Goal: Find specific page/section: Find specific page/section

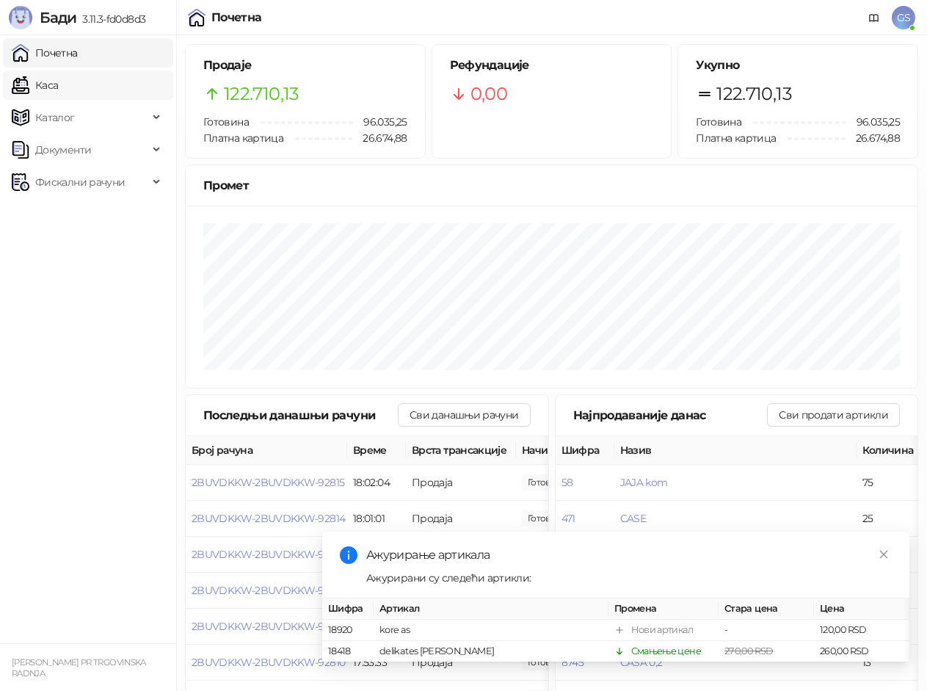
click at [58, 82] on link "Каса" at bounding box center [35, 84] width 46 height 29
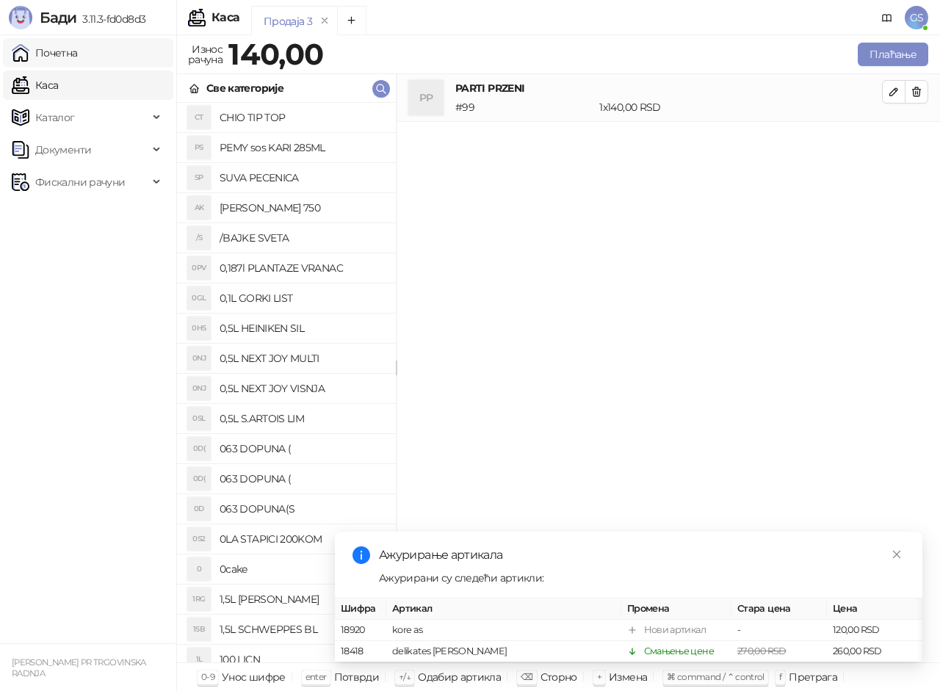
click at [78, 52] on link "Почетна" at bounding box center [45, 52] width 66 height 29
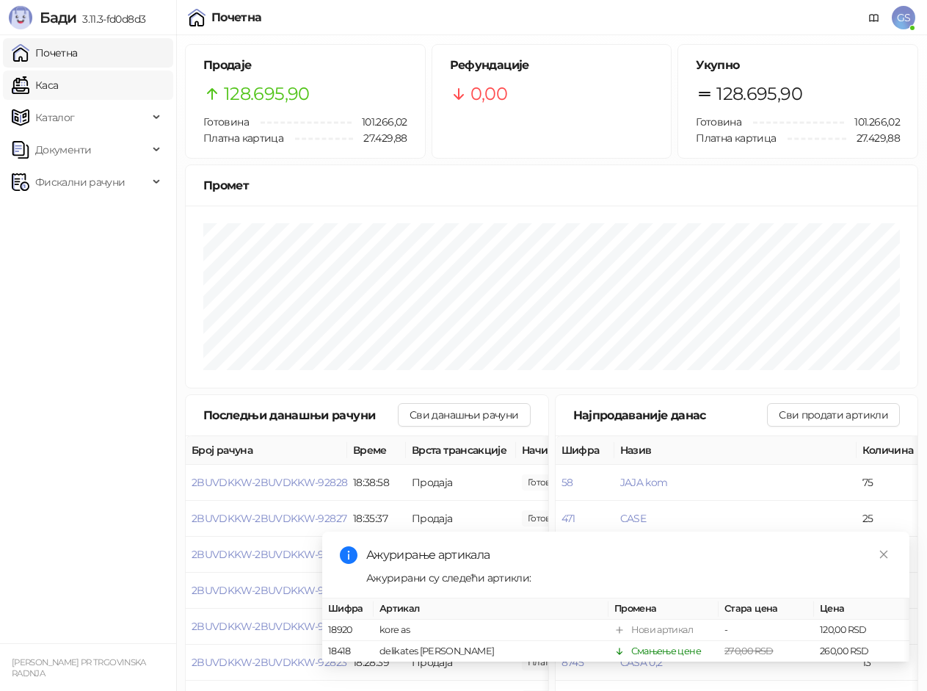
click at [58, 78] on link "Каса" at bounding box center [35, 84] width 46 height 29
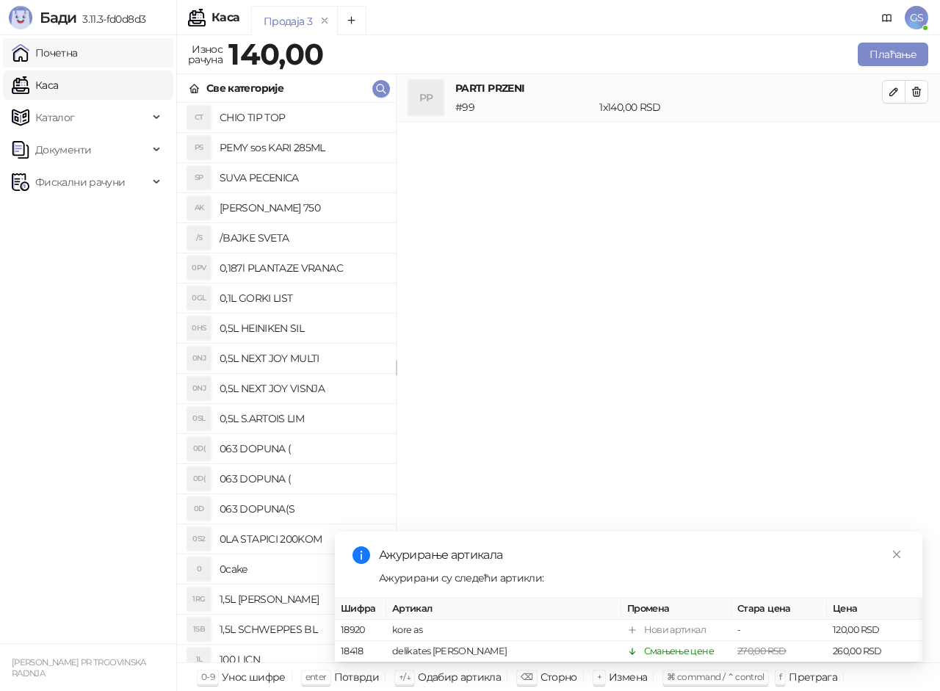
click at [78, 54] on link "Почетна" at bounding box center [45, 52] width 66 height 29
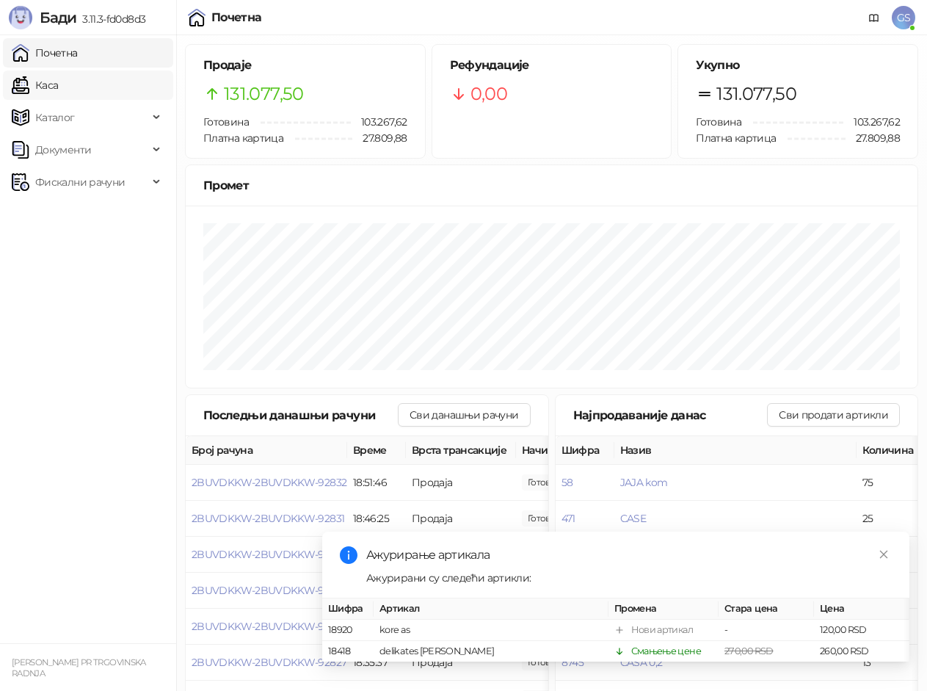
click at [58, 74] on link "Каса" at bounding box center [35, 84] width 46 height 29
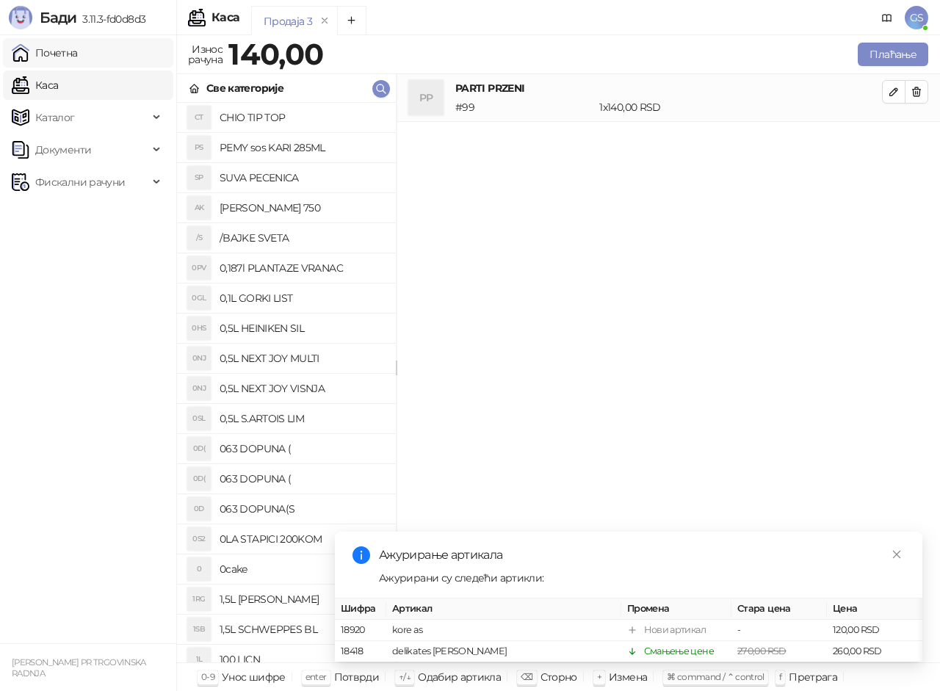
click at [78, 54] on link "Почетна" at bounding box center [45, 52] width 66 height 29
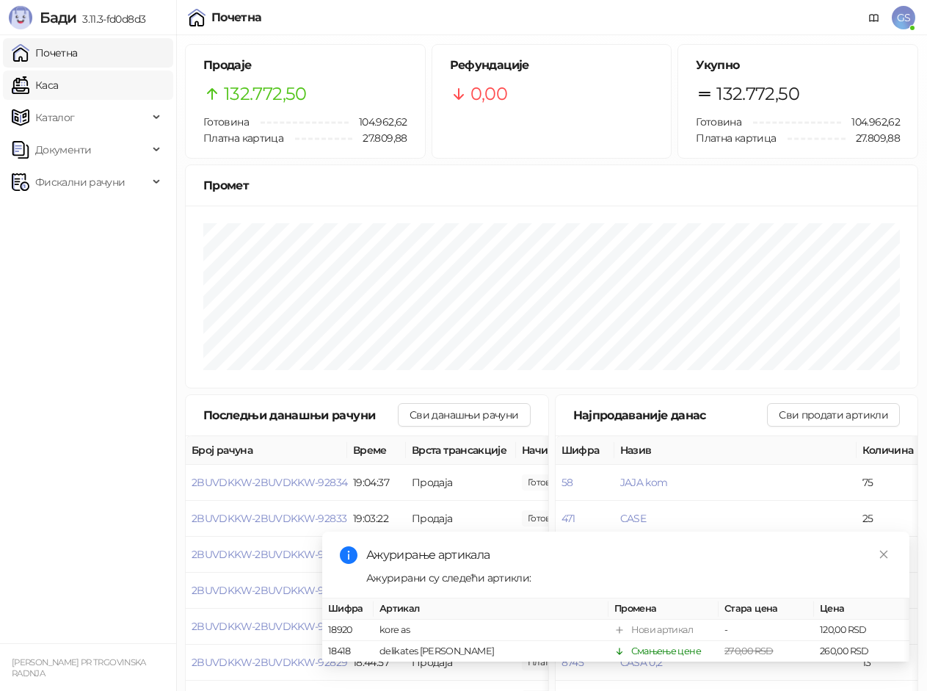
click at [54, 82] on link "Каса" at bounding box center [35, 84] width 46 height 29
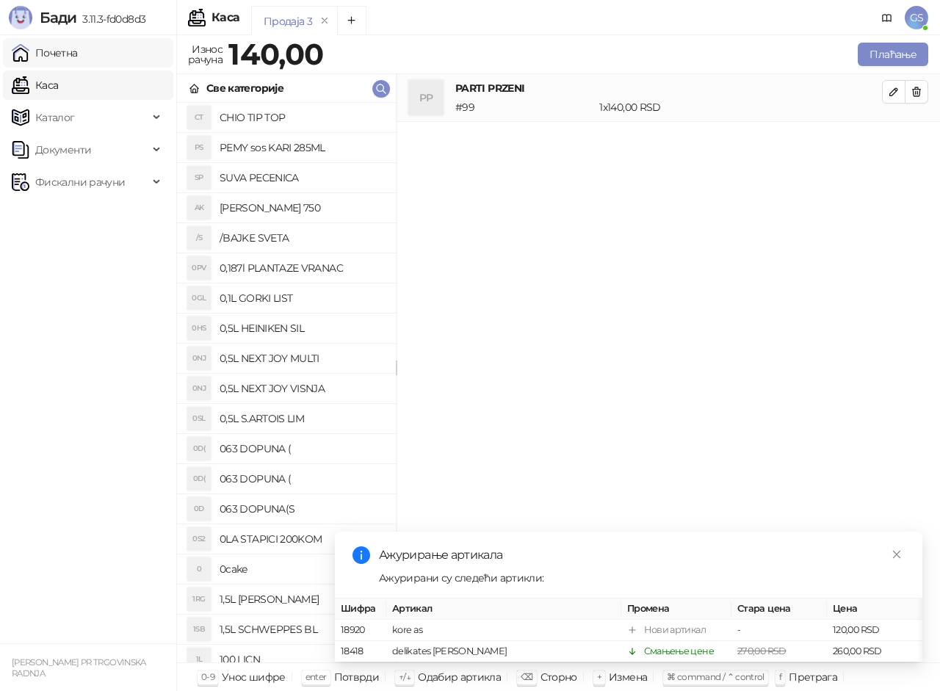
click at [73, 52] on link "Почетна" at bounding box center [45, 52] width 66 height 29
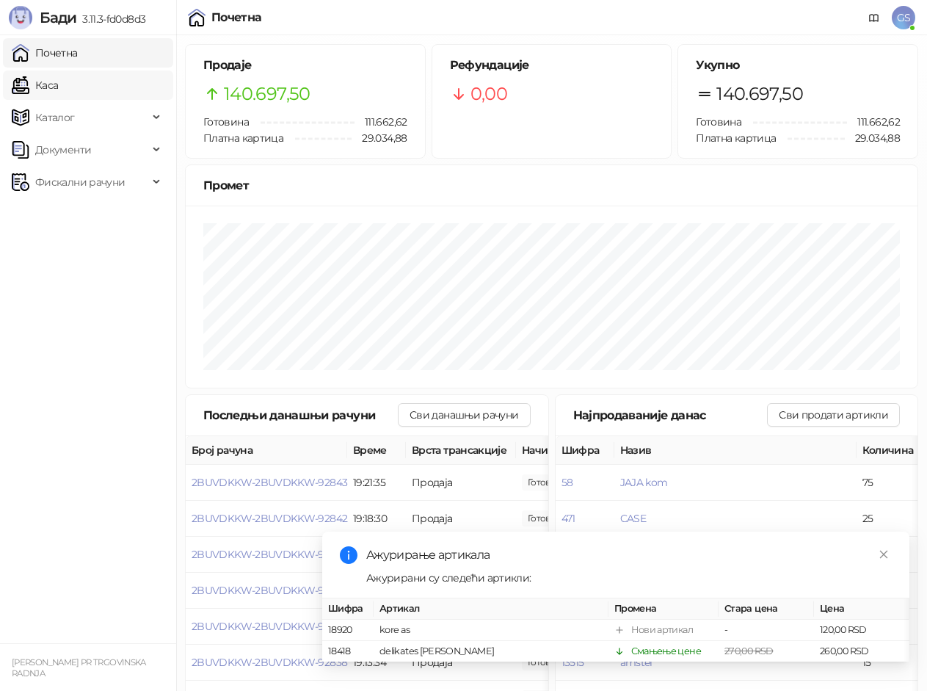
click at [58, 70] on link "Каса" at bounding box center [35, 84] width 46 height 29
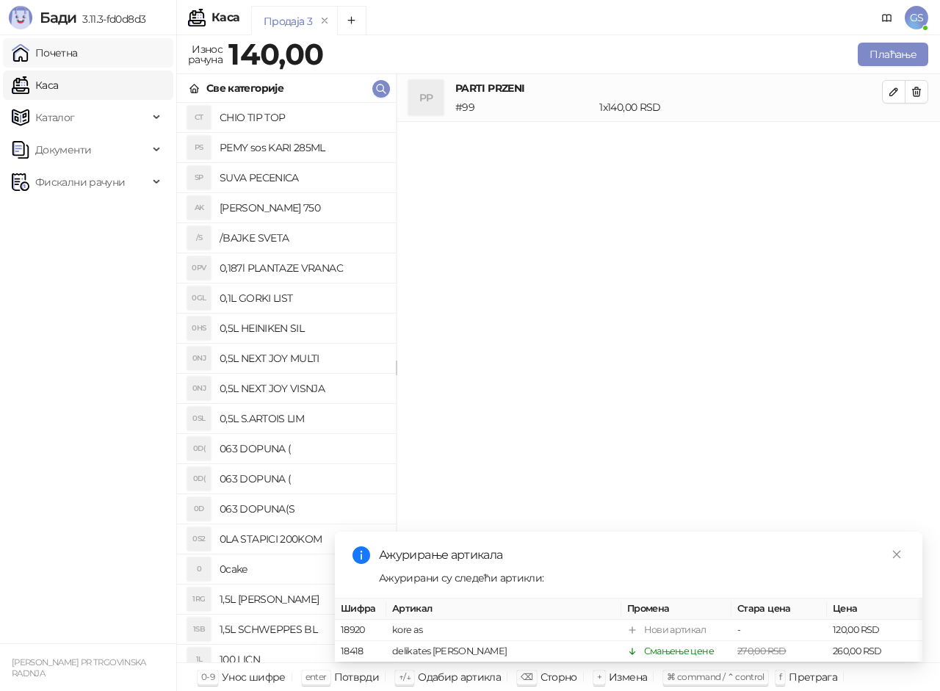
click at [71, 57] on link "Почетна" at bounding box center [45, 52] width 66 height 29
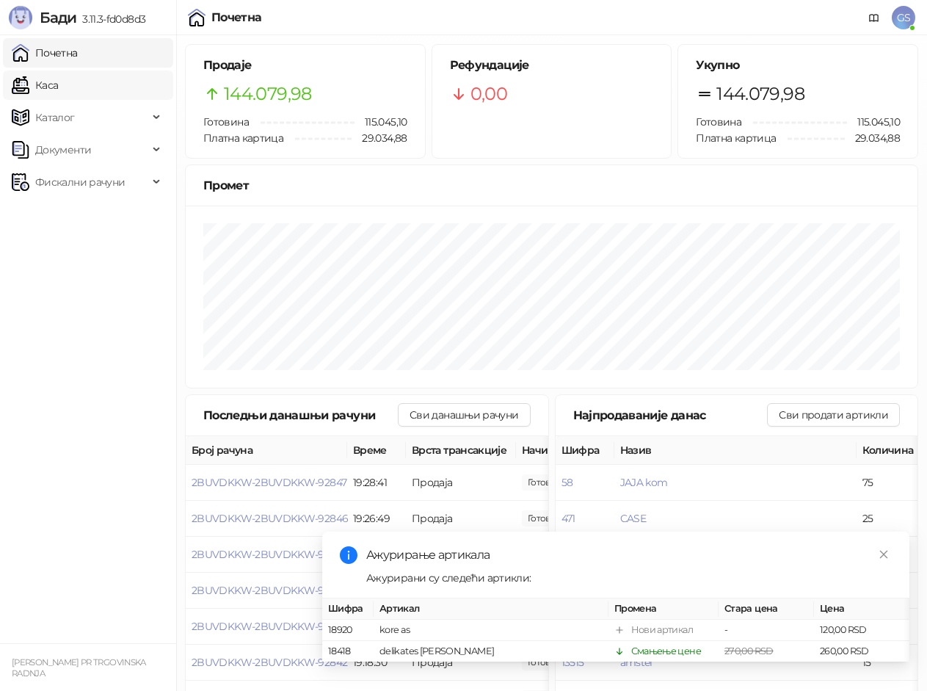
click at [44, 91] on link "Каса" at bounding box center [35, 84] width 46 height 29
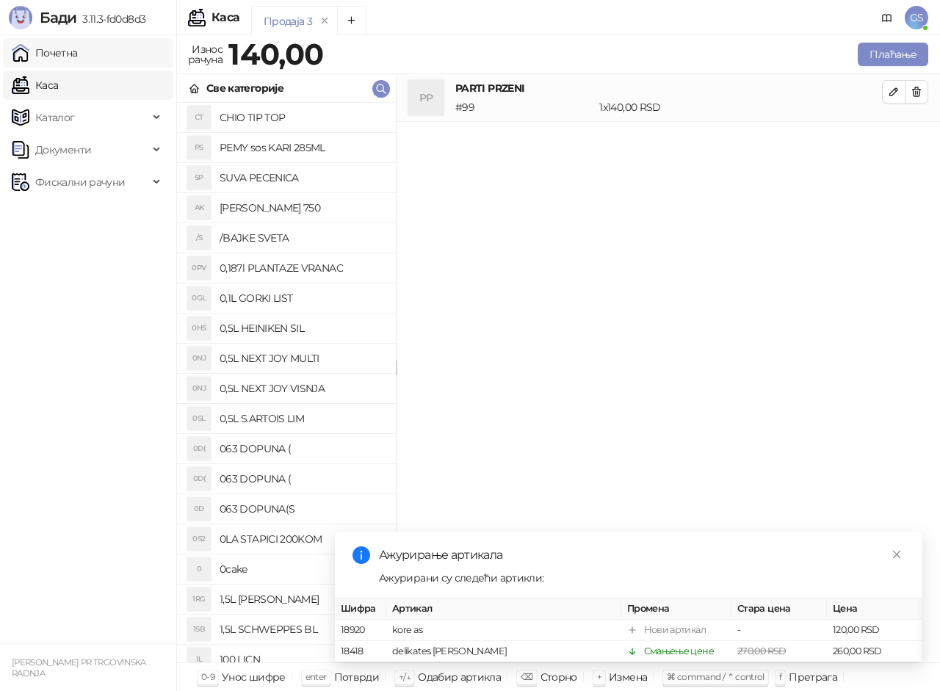
click at [78, 56] on link "Почетна" at bounding box center [45, 52] width 66 height 29
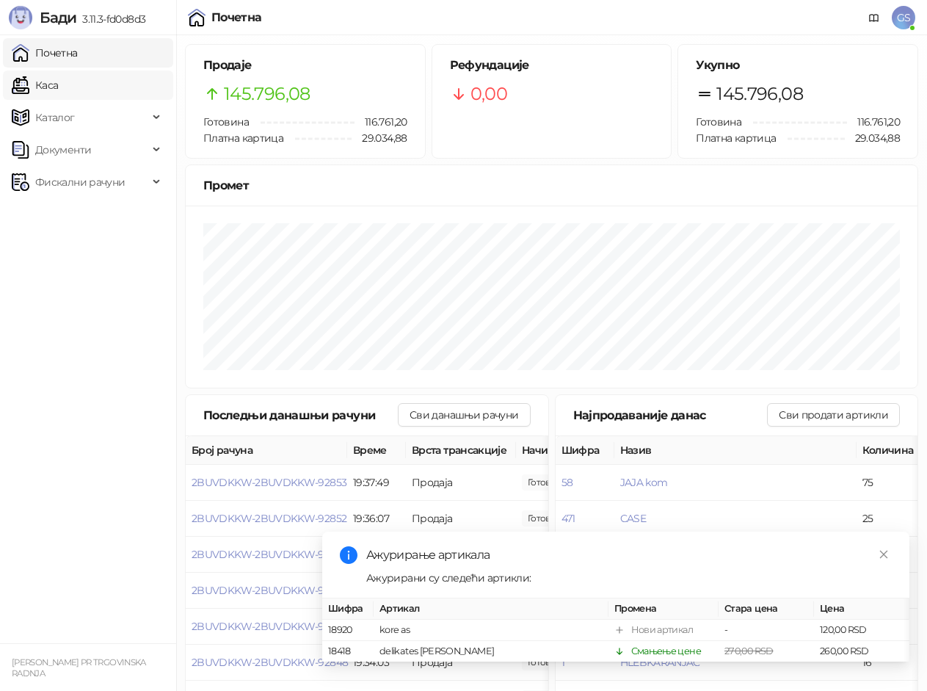
click at [58, 87] on link "Каса" at bounding box center [35, 84] width 46 height 29
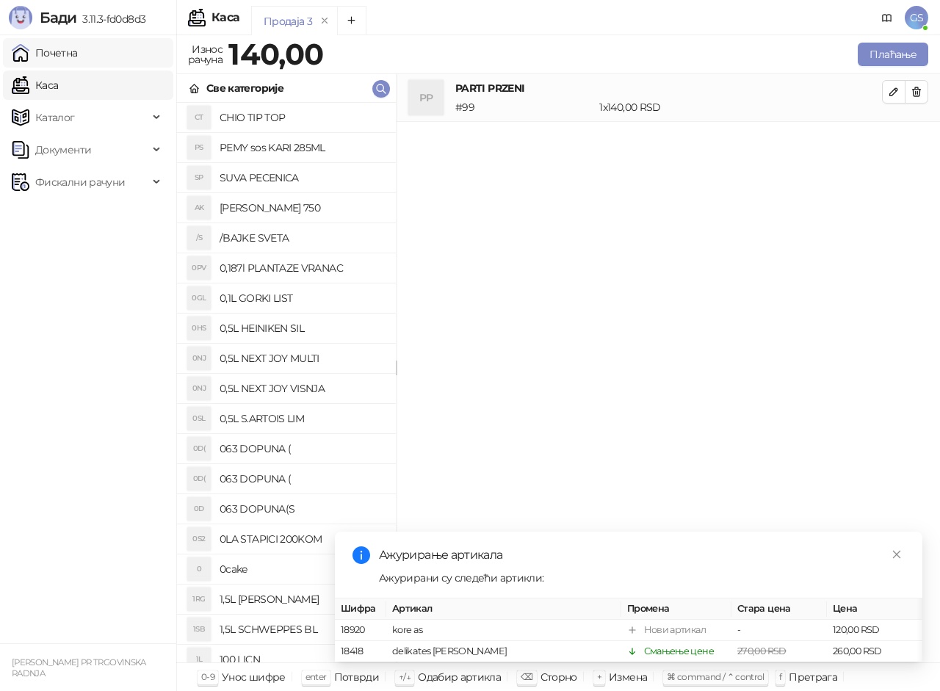
click at [78, 51] on link "Почетна" at bounding box center [45, 52] width 66 height 29
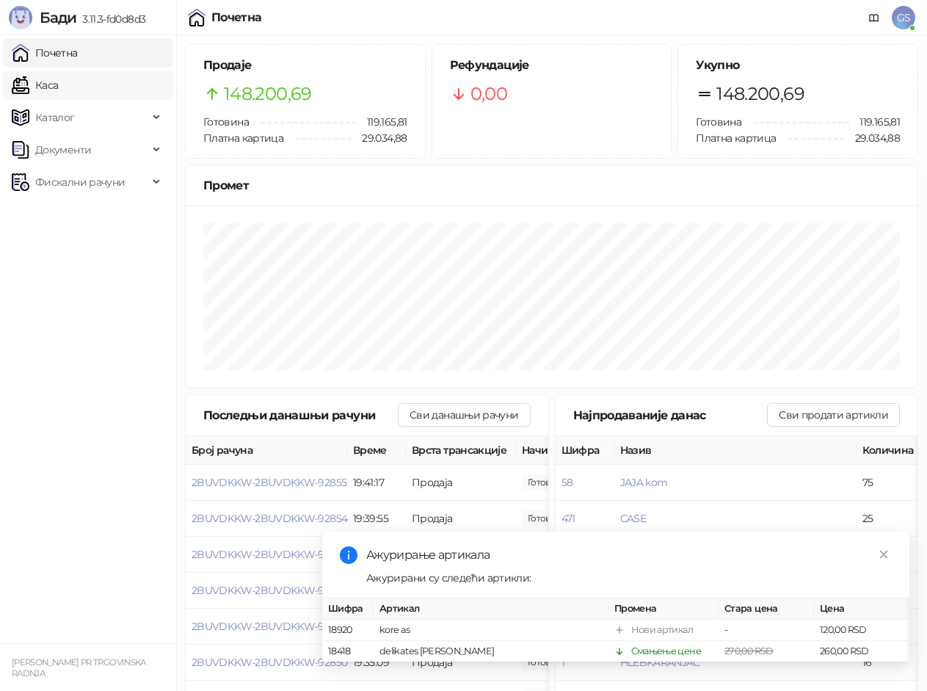
click at [51, 88] on link "Каса" at bounding box center [35, 84] width 46 height 29
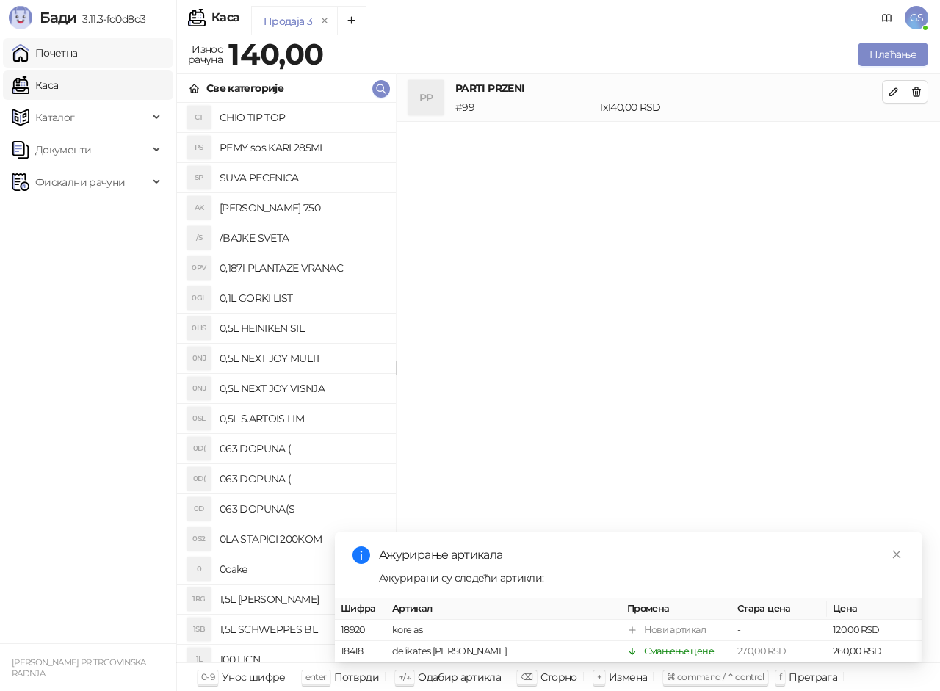
click at [78, 51] on link "Почетна" at bounding box center [45, 52] width 66 height 29
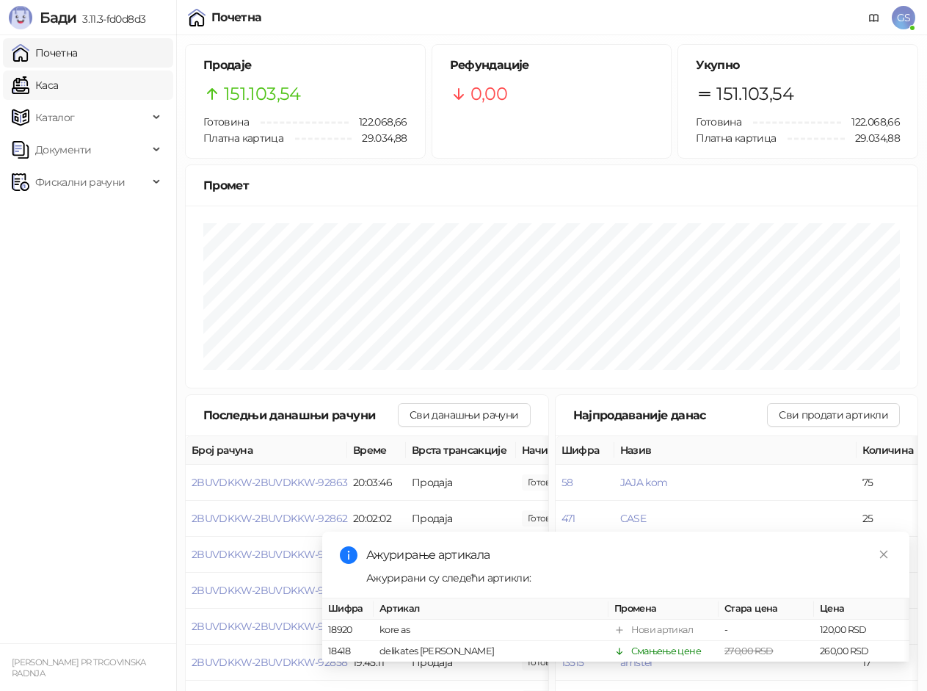
click at [58, 87] on link "Каса" at bounding box center [35, 84] width 46 height 29
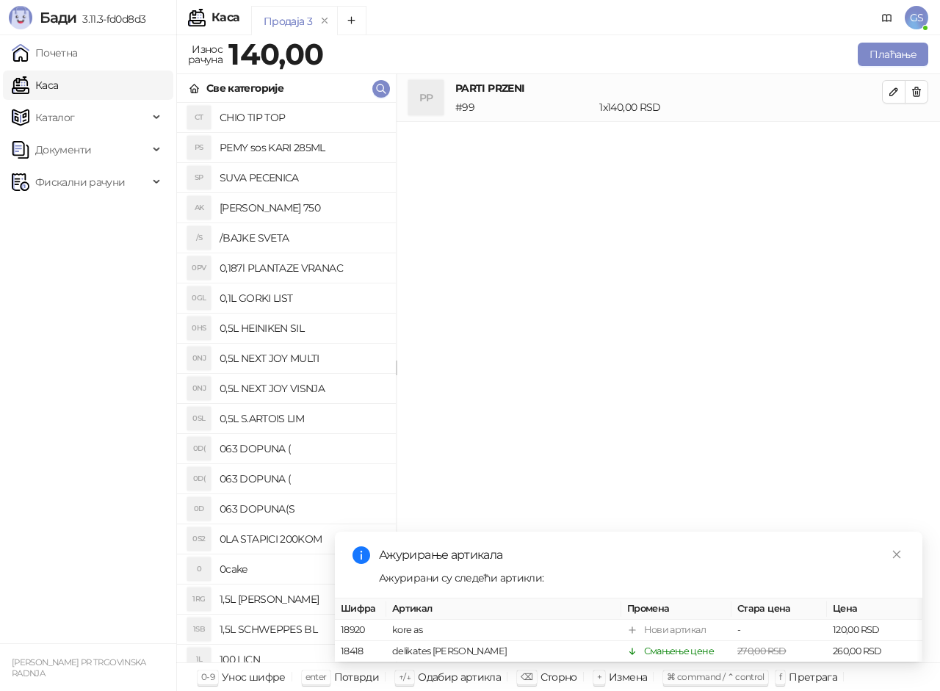
drag, startPoint x: 134, startPoint y: 57, endPoint x: 135, endPoint y: 69, distance: 11.8
click at [78, 59] on link "Почетна" at bounding box center [45, 52] width 66 height 29
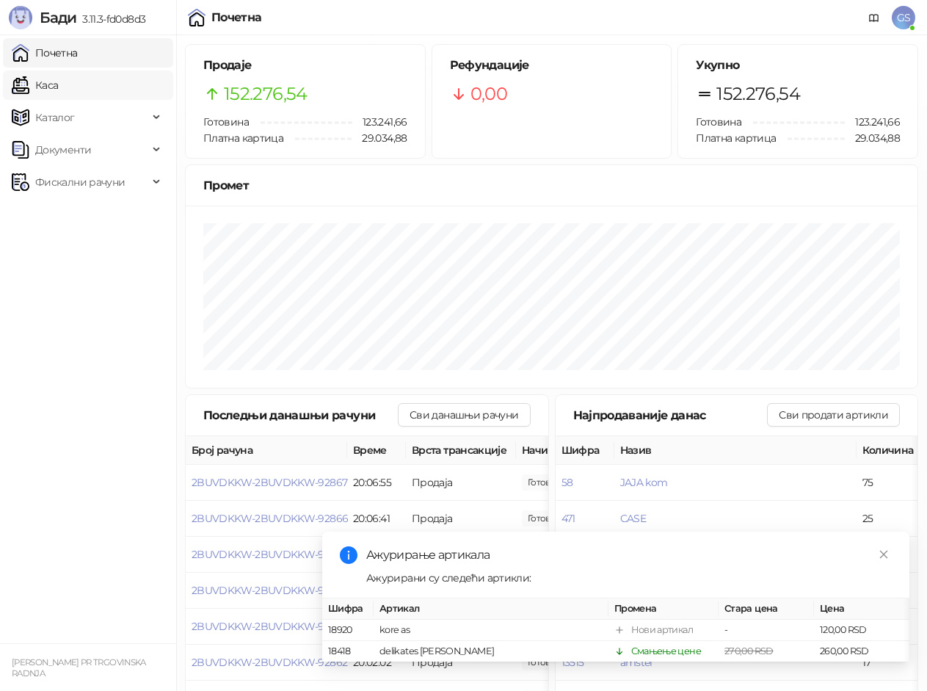
click at [58, 89] on link "Каса" at bounding box center [35, 84] width 46 height 29
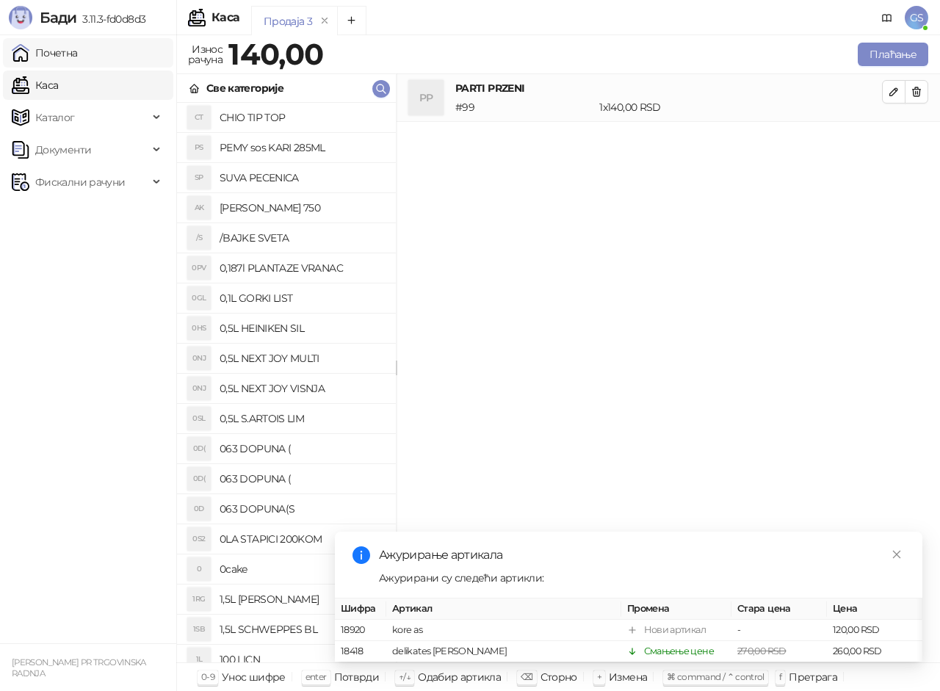
click at [78, 54] on link "Почетна" at bounding box center [45, 52] width 66 height 29
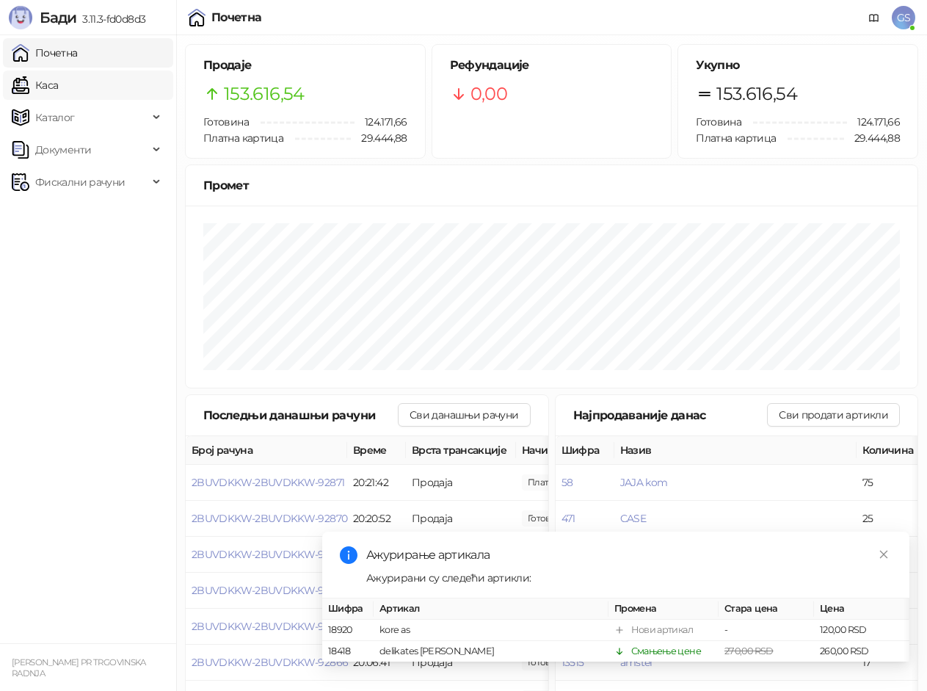
click at [58, 84] on link "Каса" at bounding box center [35, 84] width 46 height 29
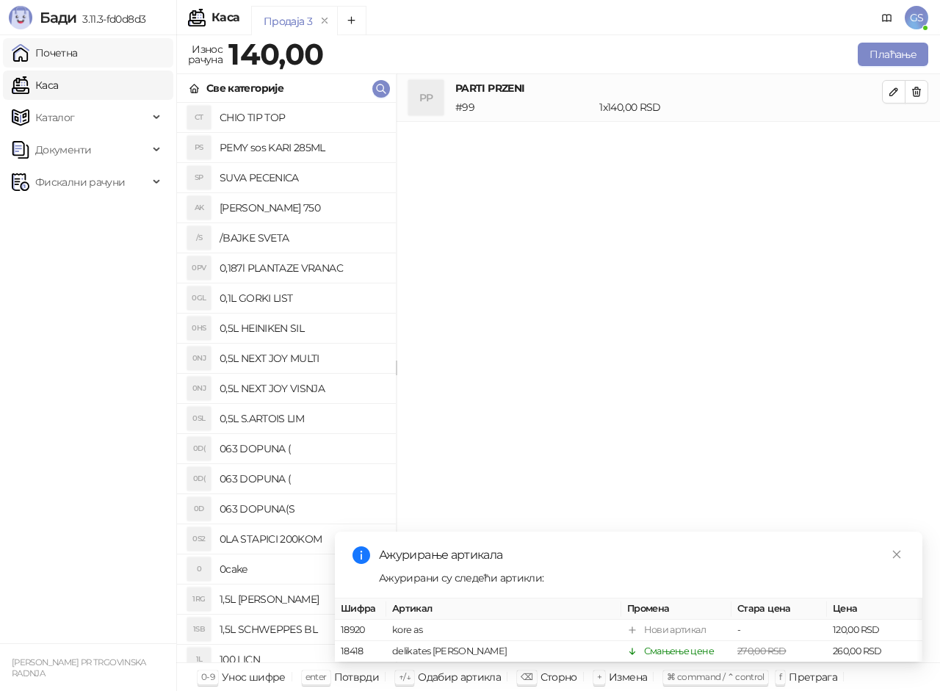
click at [78, 57] on link "Почетна" at bounding box center [45, 52] width 66 height 29
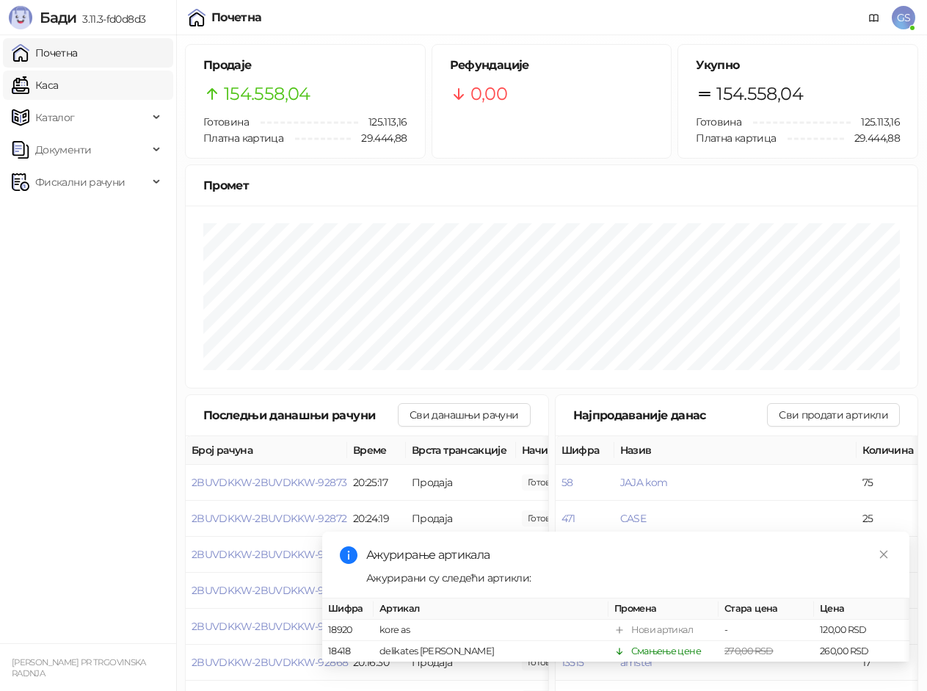
click at [58, 82] on link "Каса" at bounding box center [35, 84] width 46 height 29
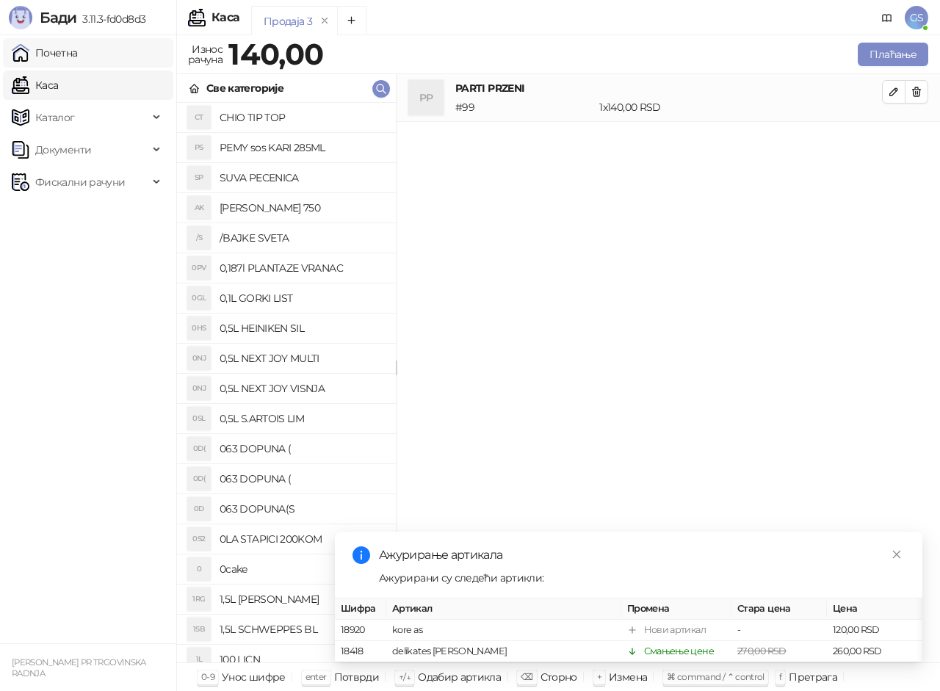
click at [78, 45] on link "Почетна" at bounding box center [45, 52] width 66 height 29
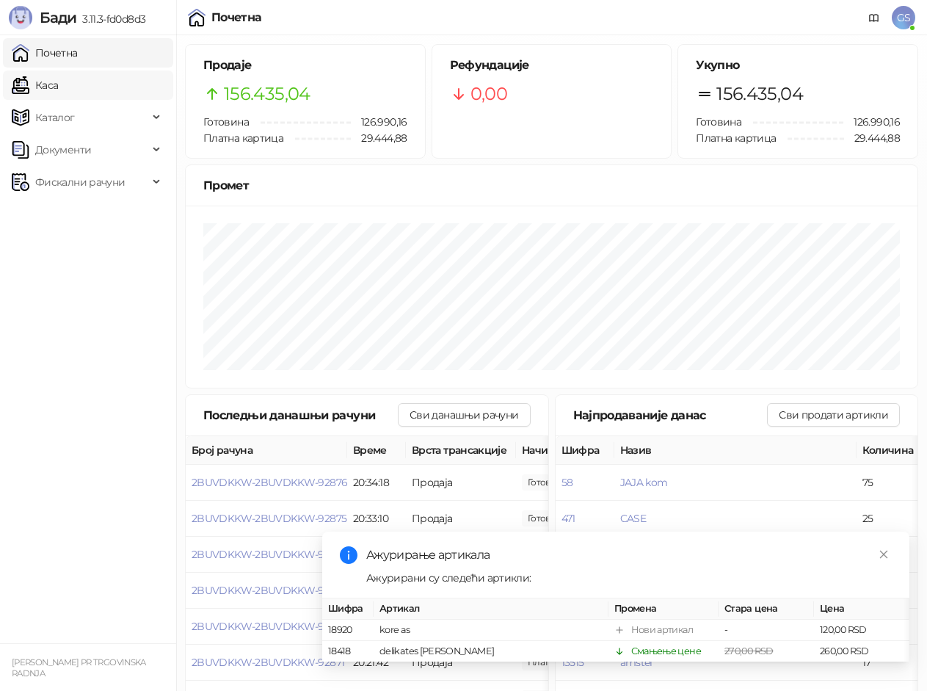
click at [58, 78] on link "Каса" at bounding box center [35, 84] width 46 height 29
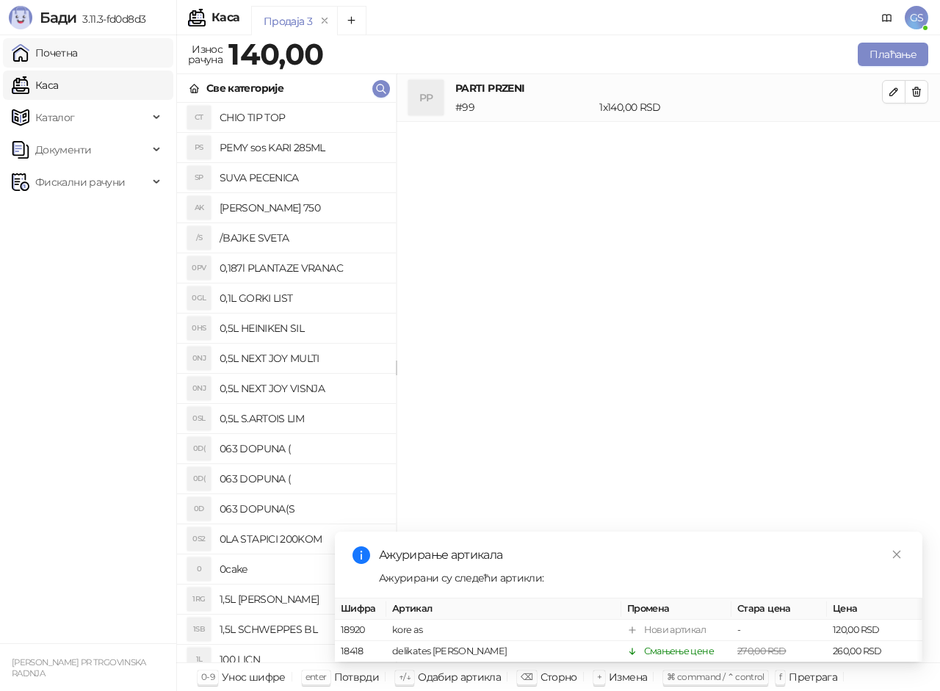
click at [78, 56] on link "Почетна" at bounding box center [45, 52] width 66 height 29
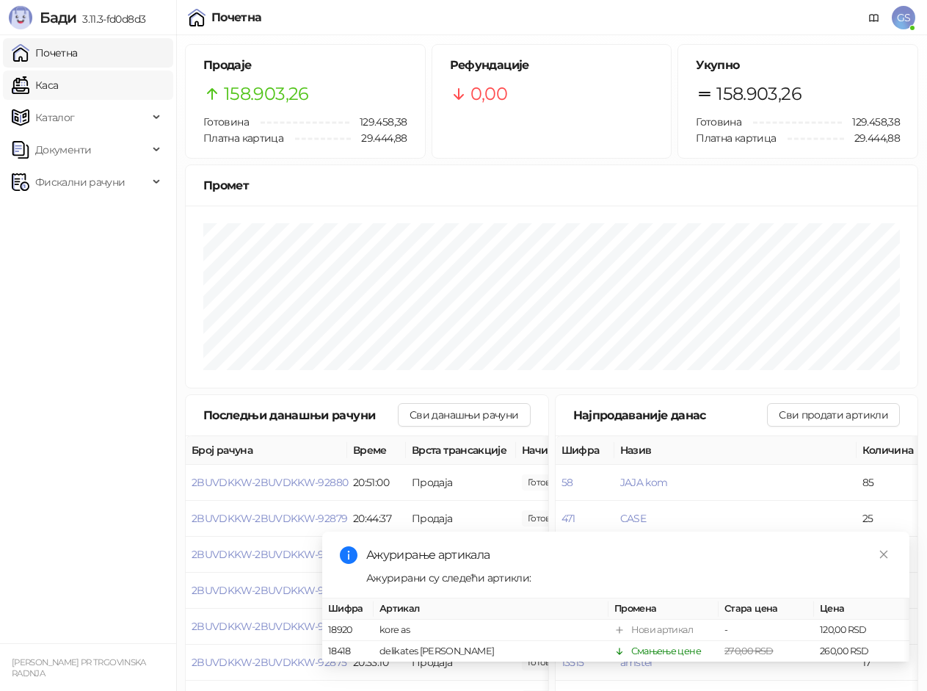
click at [58, 88] on link "Каса" at bounding box center [35, 84] width 46 height 29
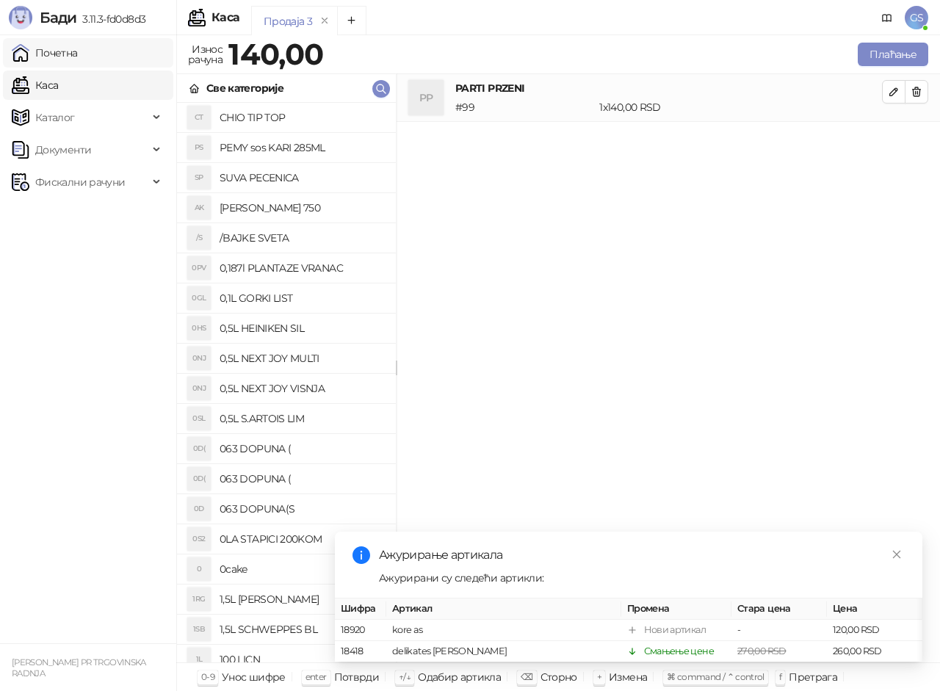
click at [73, 57] on link "Почетна" at bounding box center [45, 52] width 66 height 29
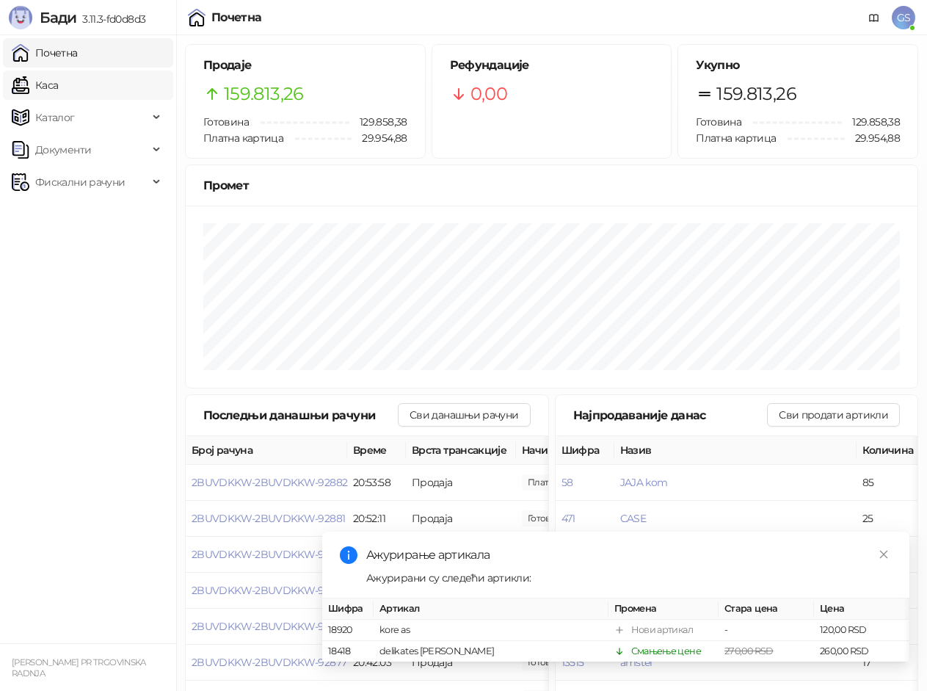
click at [37, 79] on link "Каса" at bounding box center [35, 84] width 46 height 29
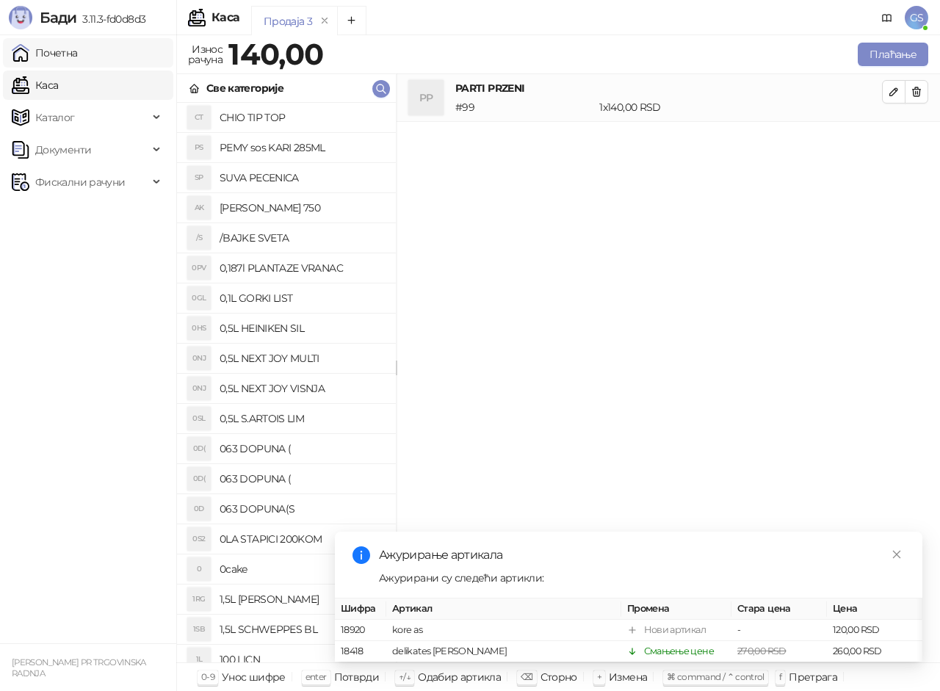
click at [78, 46] on link "Почетна" at bounding box center [45, 52] width 66 height 29
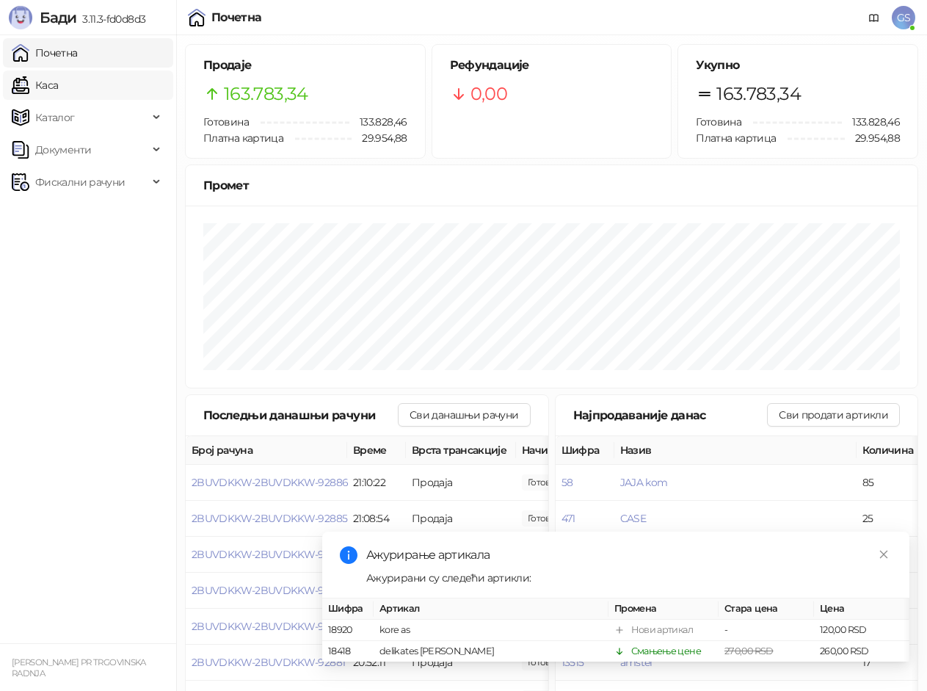
click at [58, 79] on link "Каса" at bounding box center [35, 84] width 46 height 29
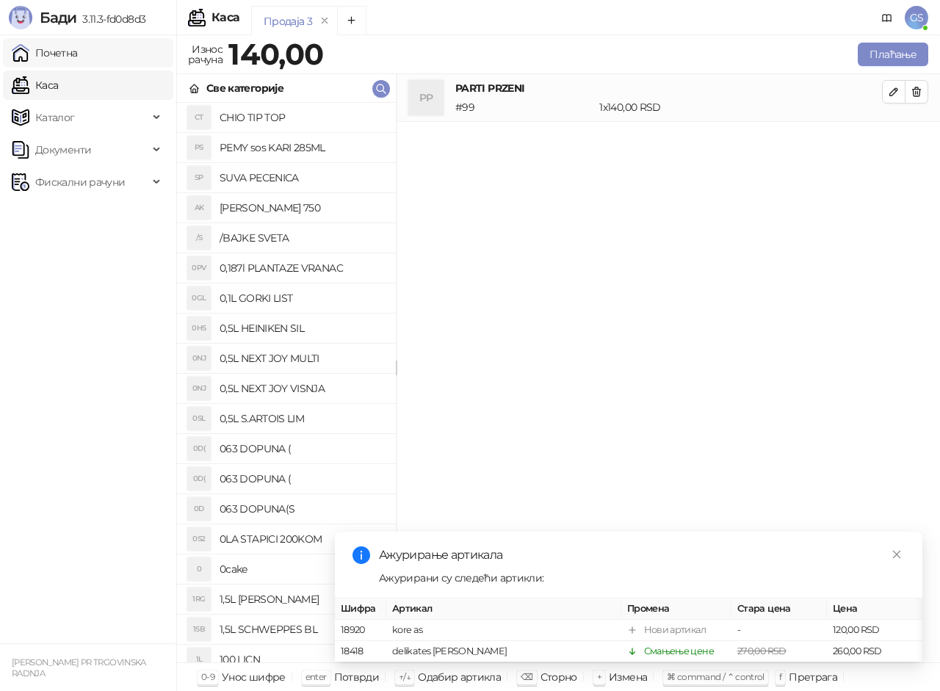
click at [78, 54] on link "Почетна" at bounding box center [45, 52] width 66 height 29
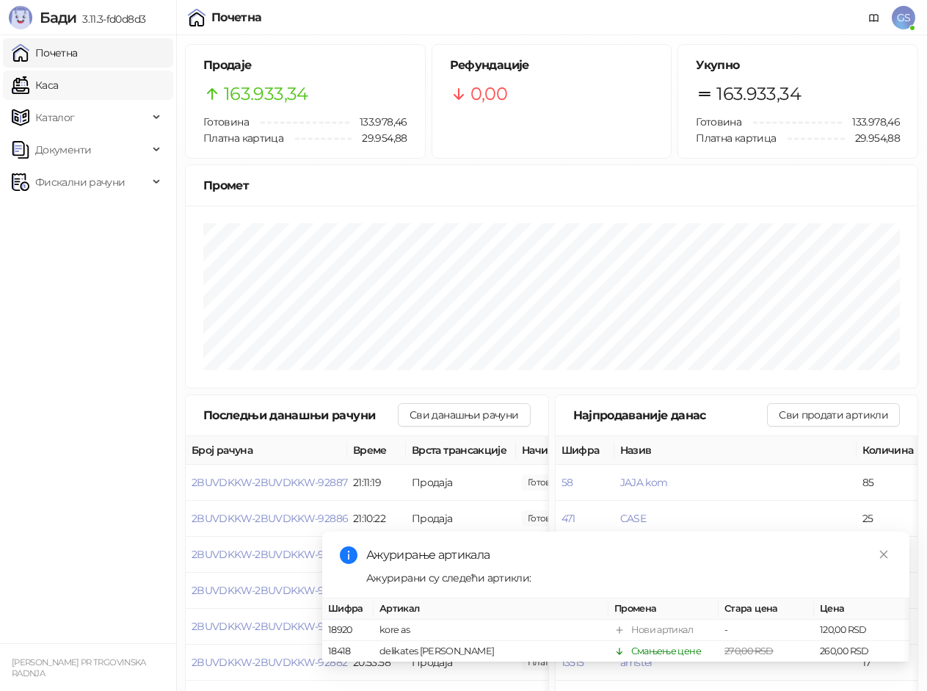
click at [58, 83] on link "Каса" at bounding box center [35, 84] width 46 height 29
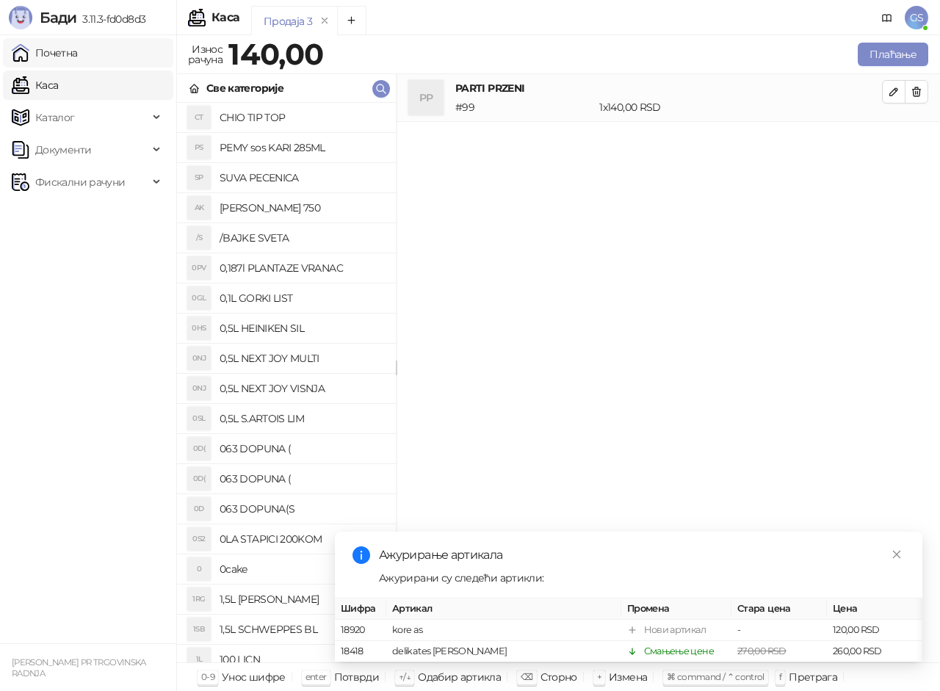
click at [78, 59] on link "Почетна" at bounding box center [45, 52] width 66 height 29
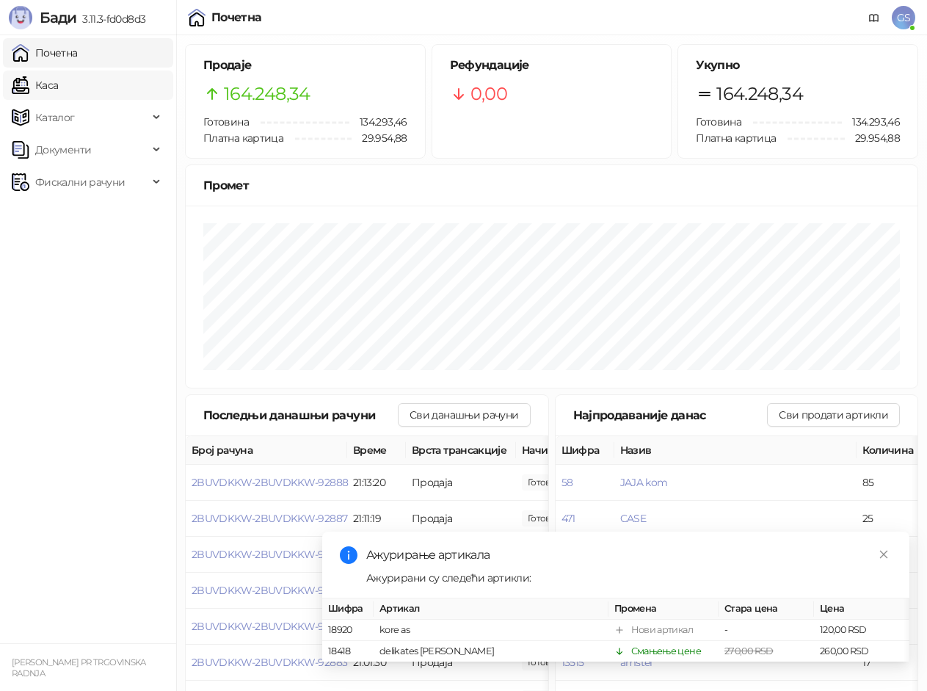
click at [58, 90] on link "Каса" at bounding box center [35, 84] width 46 height 29
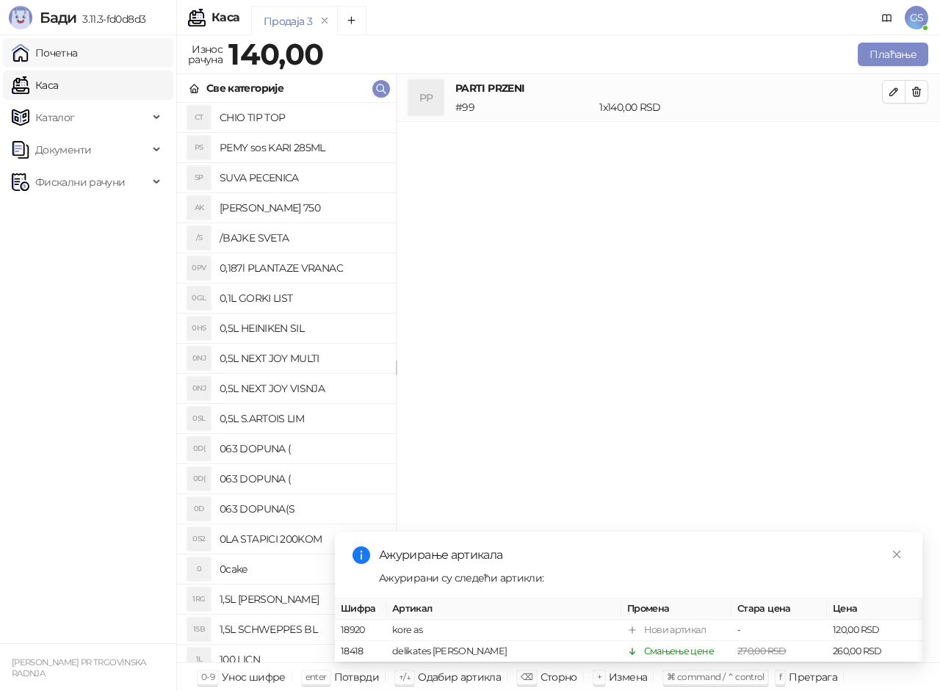
click at [78, 62] on link "Почетна" at bounding box center [45, 52] width 66 height 29
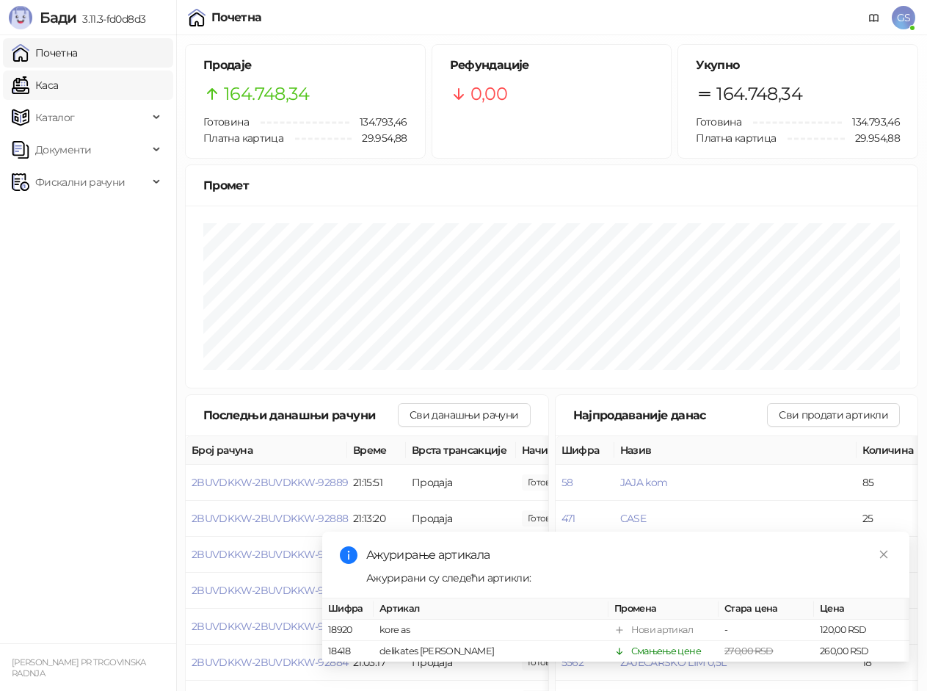
click at [48, 79] on link "Каса" at bounding box center [35, 84] width 46 height 29
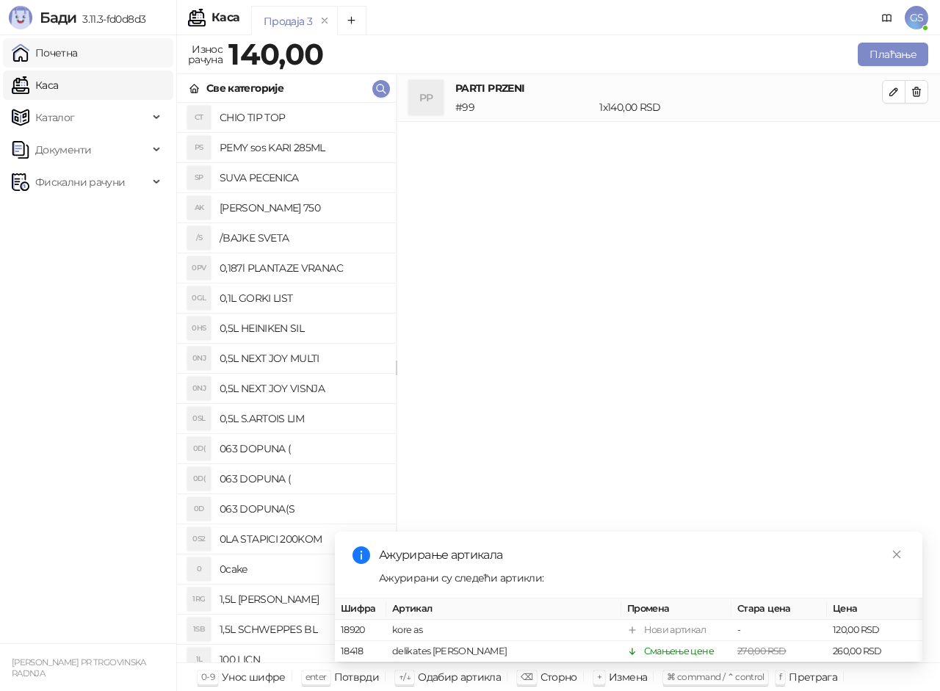
click at [78, 51] on link "Почетна" at bounding box center [45, 52] width 66 height 29
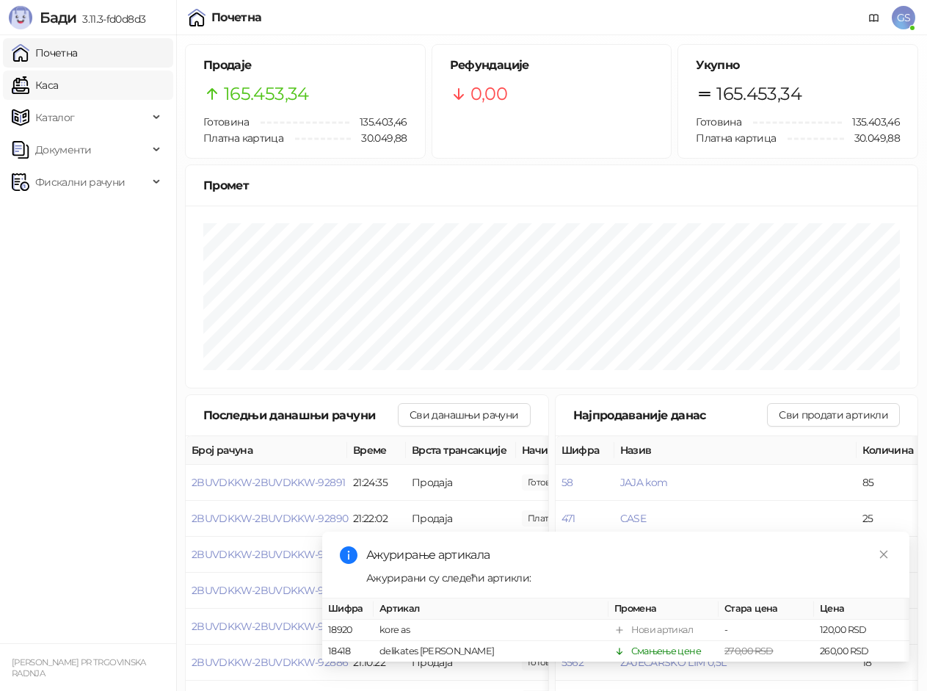
click at [58, 84] on link "Каса" at bounding box center [35, 84] width 46 height 29
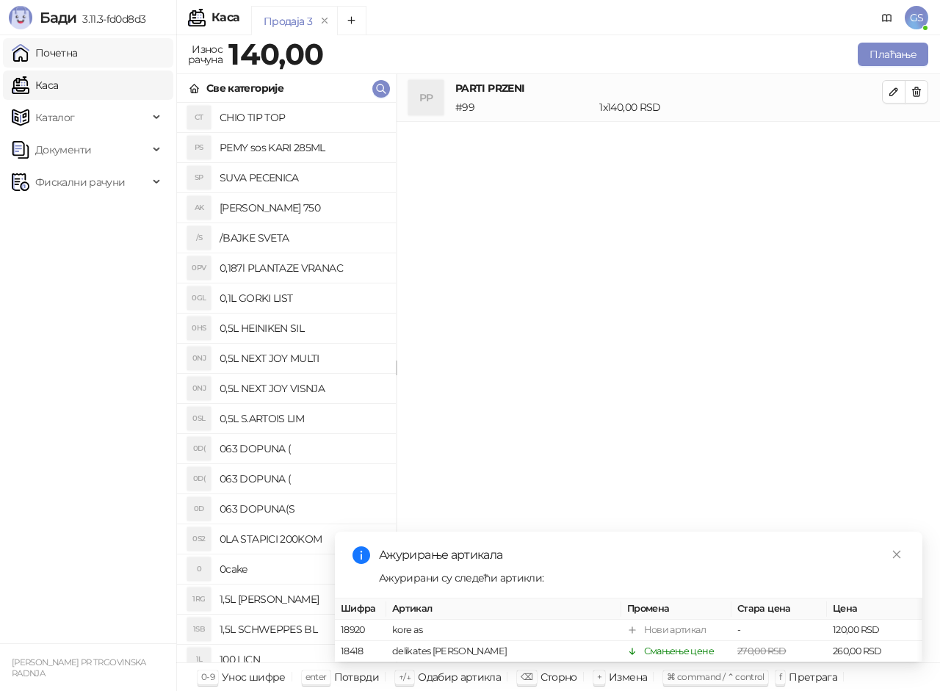
click at [78, 58] on link "Почетна" at bounding box center [45, 52] width 66 height 29
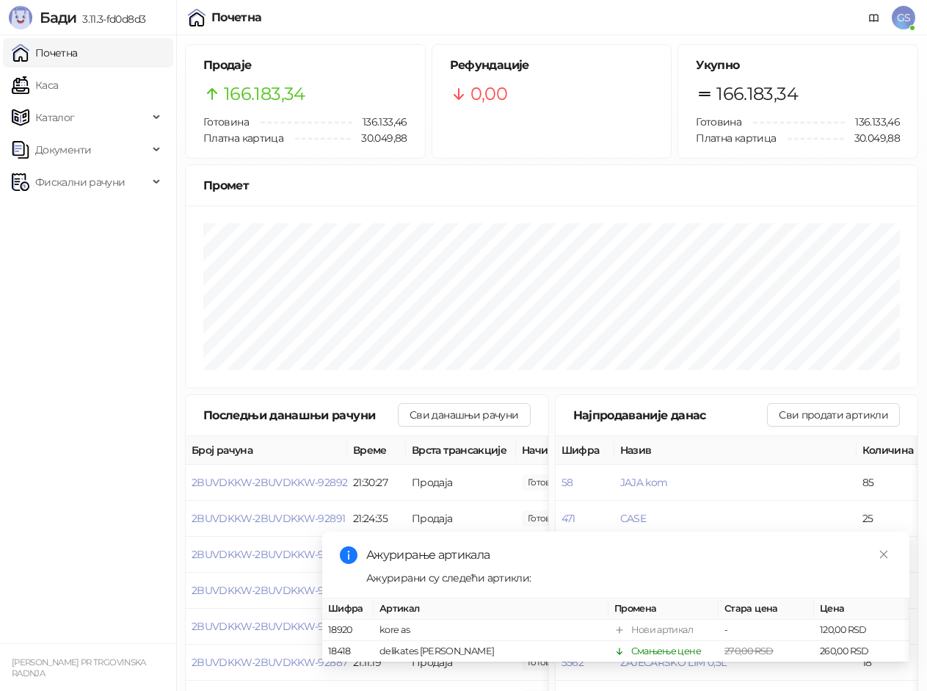
click at [78, 54] on link "Почетна" at bounding box center [45, 52] width 66 height 29
click at [58, 72] on link "Каса" at bounding box center [35, 84] width 46 height 29
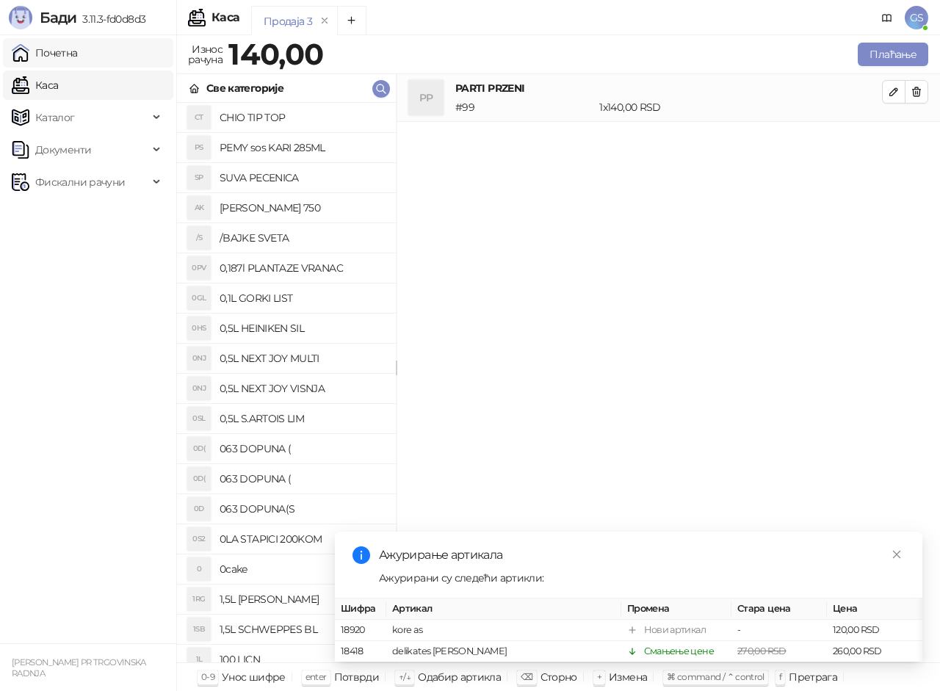
click at [78, 46] on link "Почетна" at bounding box center [45, 52] width 66 height 29
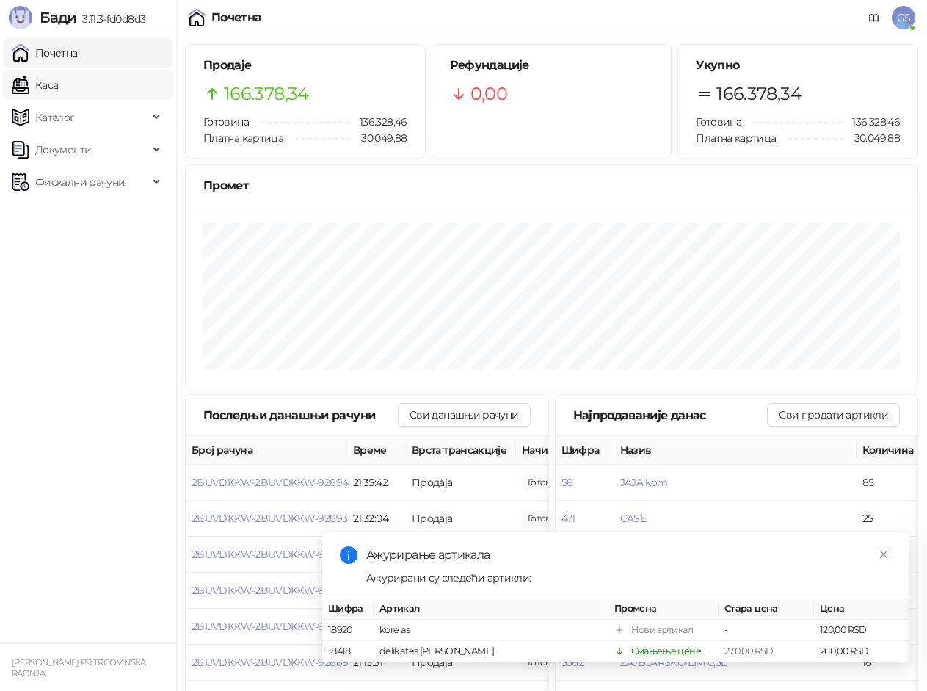
click at [58, 74] on link "Каса" at bounding box center [35, 84] width 46 height 29
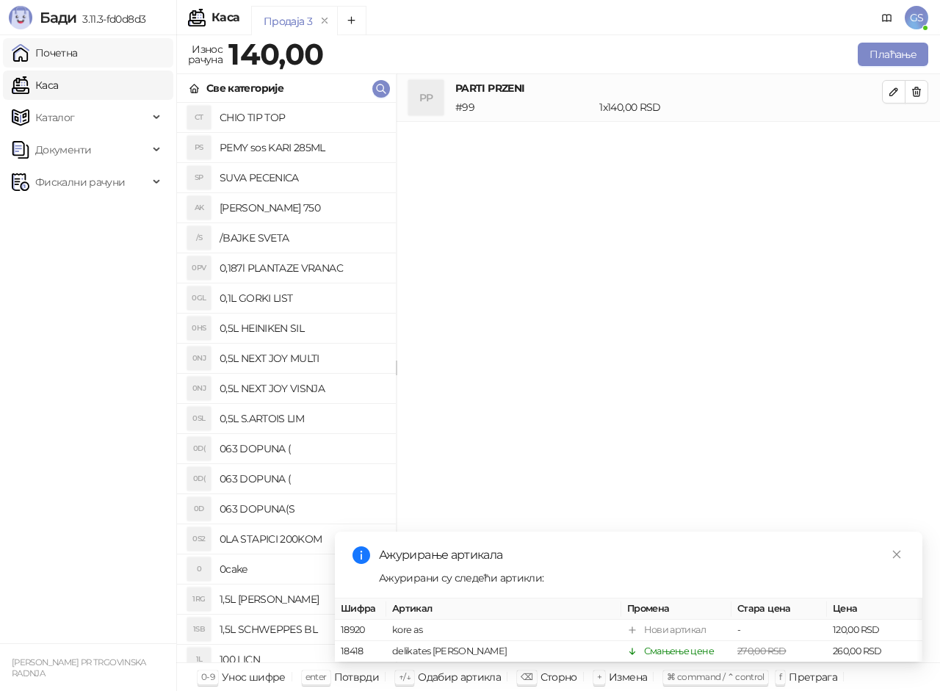
click at [78, 51] on link "Почетна" at bounding box center [45, 52] width 66 height 29
